Goal: Task Accomplishment & Management: Complete application form

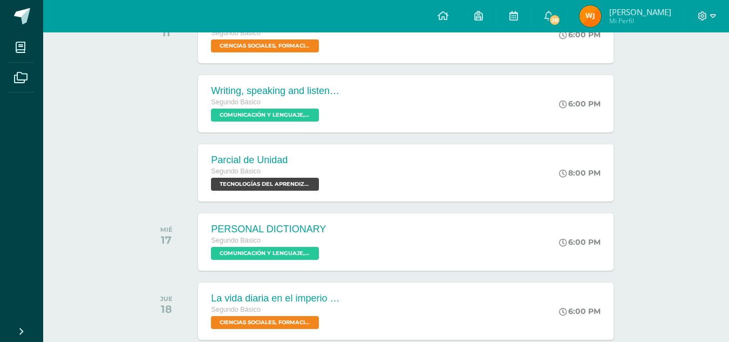
scroll to position [225, 0]
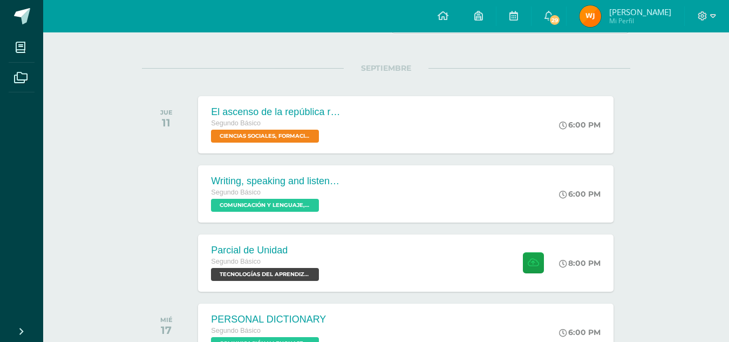
scroll to position [121, 0]
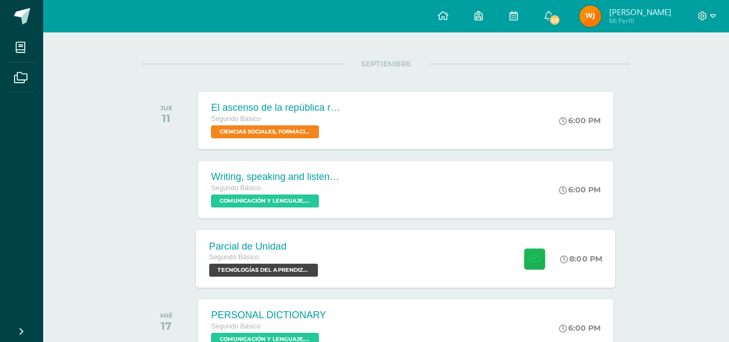
click at [529, 254] on icon at bounding box center [534, 258] width 11 height 9
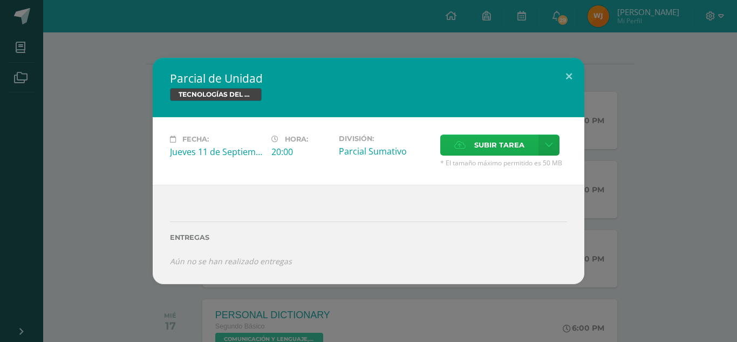
click at [459, 145] on icon at bounding box center [459, 144] width 11 height 7
click at [0, 0] on input "Subir tarea" at bounding box center [0, 0] width 0 height 0
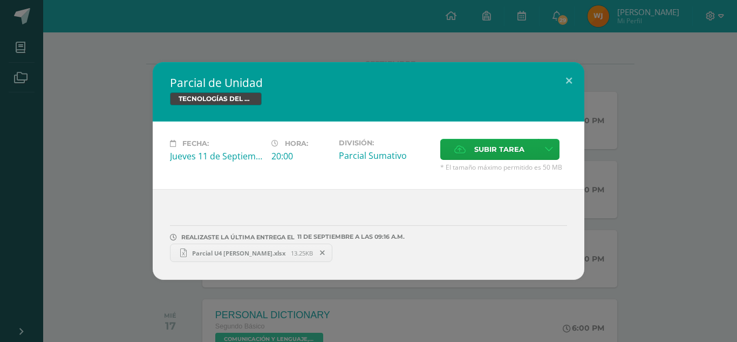
click at [239, 258] on link "Parcial U4 [PERSON_NAME].xlsx 13.25KB" at bounding box center [251, 252] width 162 height 18
click at [573, 78] on button at bounding box center [569, 80] width 31 height 37
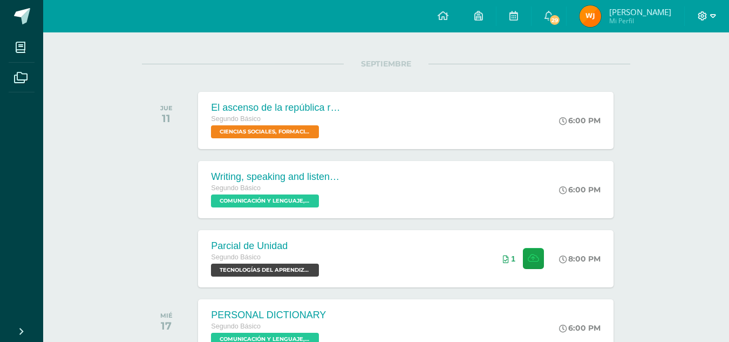
click at [713, 15] on icon at bounding box center [713, 16] width 6 height 10
click at [668, 72] on span "Cerrar sesión" at bounding box center [679, 73] width 49 height 10
